Goal: Task Accomplishment & Management: Manage account settings

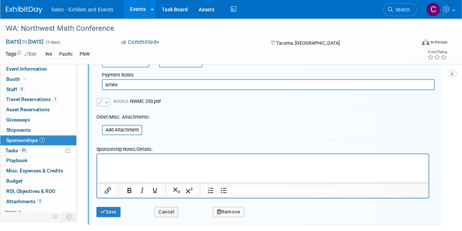
scroll to position [139, 0]
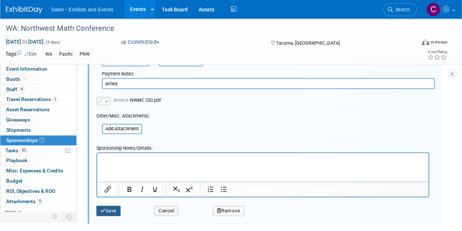
click at [110, 208] on button "Save" at bounding box center [109, 210] width 24 height 10
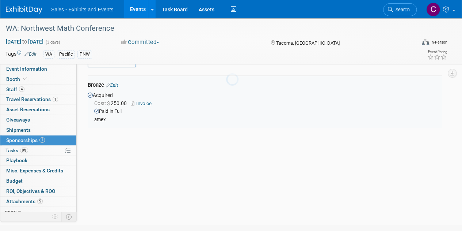
scroll to position [11, 0]
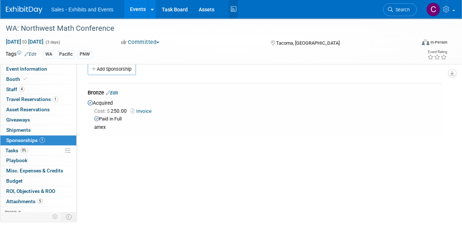
drag, startPoint x: 230, startPoint y: 7, endPoint x: 230, endPoint y: 3, distance: 4.4
click at [230, 7] on icon at bounding box center [233, 9] width 9 height 11
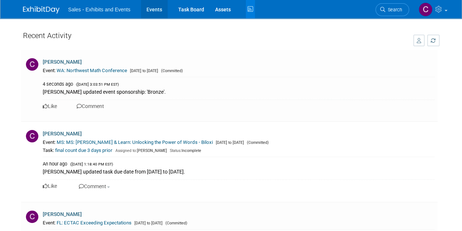
click at [166, 7] on link "Events" at bounding box center [154, 9] width 27 height 18
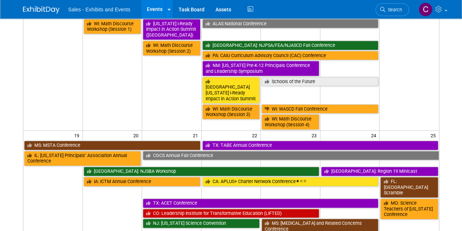
scroll to position [443, 0]
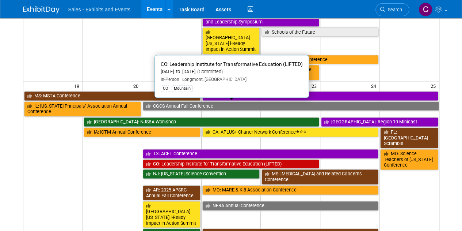
drag, startPoint x: 209, startPoint y: 102, endPoint x: 176, endPoint y: 98, distance: 33.1
click at [209, 159] on link "CO: Leadership Institute for Transformative Education (LIFTED)" at bounding box center [231, 164] width 177 height 10
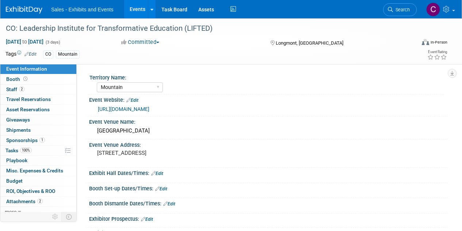
select select "Mountain"
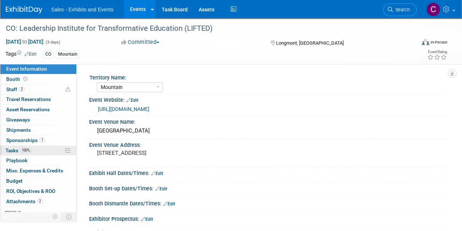
click at [14, 153] on link "100% Tasks 100%" at bounding box center [38, 151] width 76 height 10
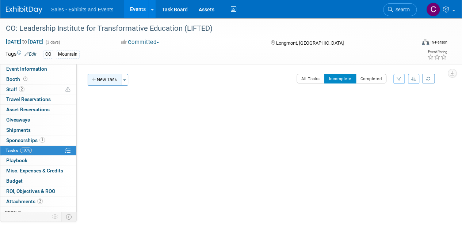
click at [113, 80] on button "New Task" at bounding box center [105, 80] width 34 height 12
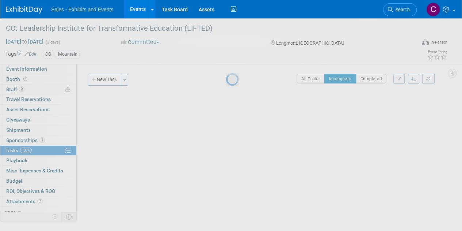
select select "8"
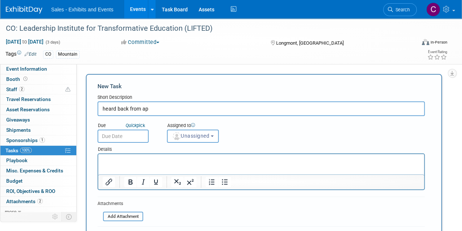
type input "heard back from ap"
click at [121, 133] on input "text" at bounding box center [123, 135] width 51 height 13
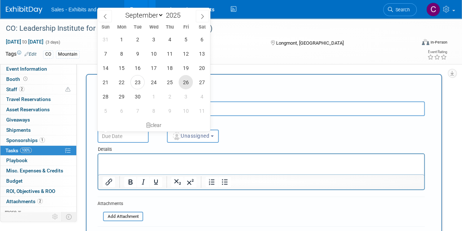
click at [182, 83] on span "26" at bounding box center [186, 82] width 14 height 14
type input "Sep 26, 2025"
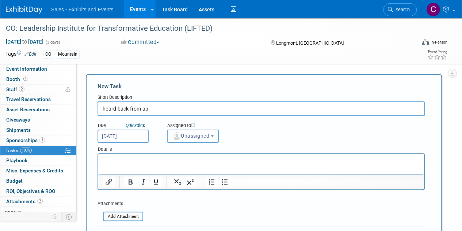
click at [213, 139] on button "Unassigned" at bounding box center [193, 135] width 52 height 13
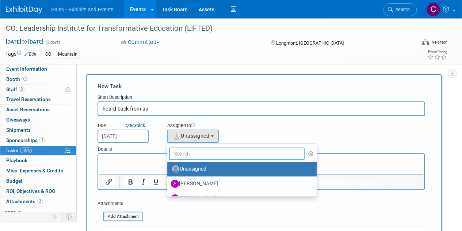
click at [205, 152] on input "text" at bounding box center [237, 153] width 136 height 12
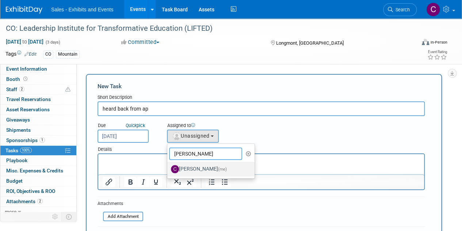
type input "christine"
click at [213, 169] on label "Christine Lurz (me)" at bounding box center [209, 169] width 76 height 12
click at [169, 169] on input "Christine Lurz (me)" at bounding box center [166, 168] width 5 height 5
select select "a9e3834d-668b-4315-a5d4-069993be606a"
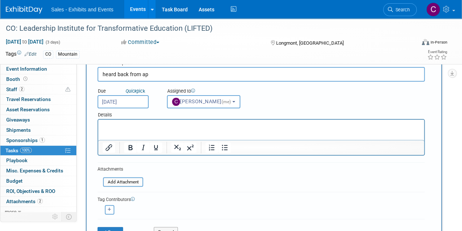
scroll to position [97, 0]
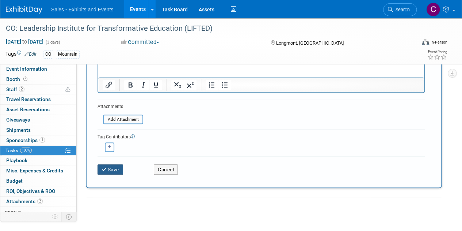
click at [111, 164] on button "Save" at bounding box center [111, 169] width 26 height 10
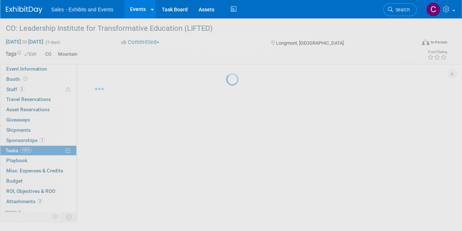
scroll to position [0, 0]
